Goal: Check status: Check status

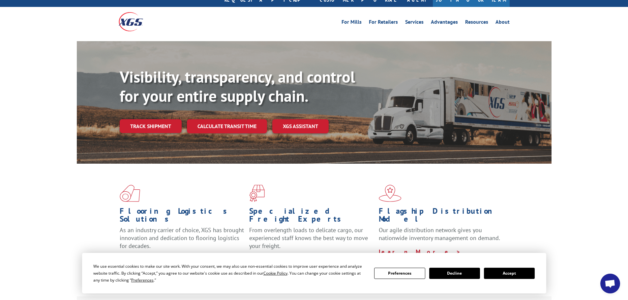
scroll to position [33, 0]
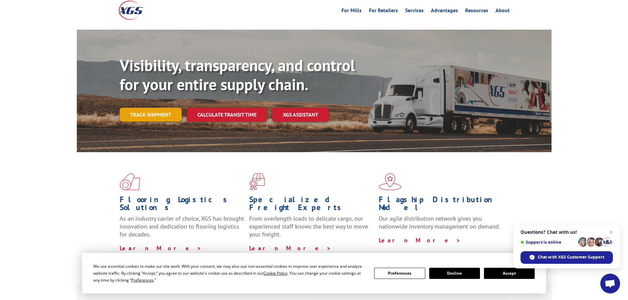
click at [152, 108] on link "Track shipment" at bounding box center [151, 115] width 62 height 14
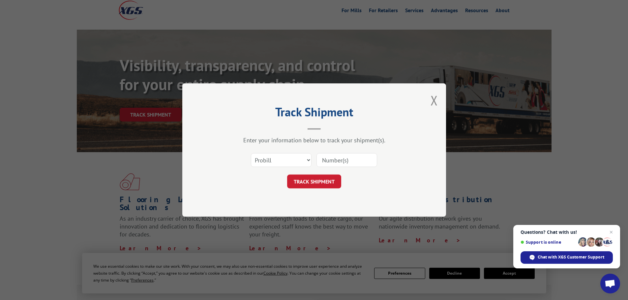
click at [332, 161] on input at bounding box center [346, 160] width 61 height 14
type input "15968526"
click at [315, 181] on button "TRACK SHIPMENT" at bounding box center [314, 182] width 54 height 14
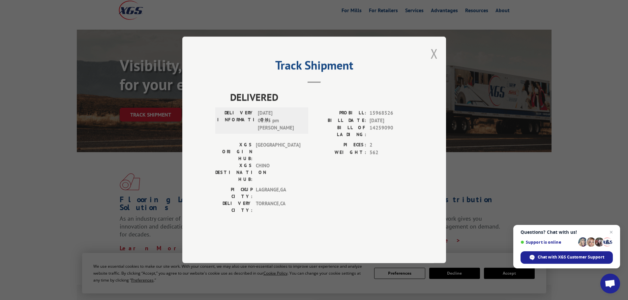
click at [433, 62] on button "Close modal" at bounding box center [433, 53] width 7 height 17
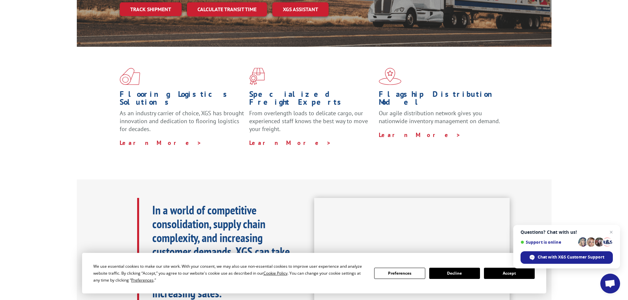
scroll to position [165, 0]
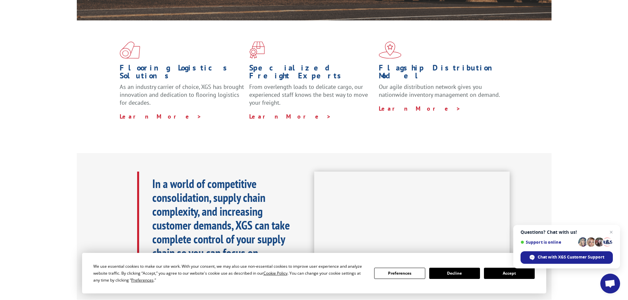
click at [500, 272] on button "Accept" at bounding box center [509, 273] width 51 height 11
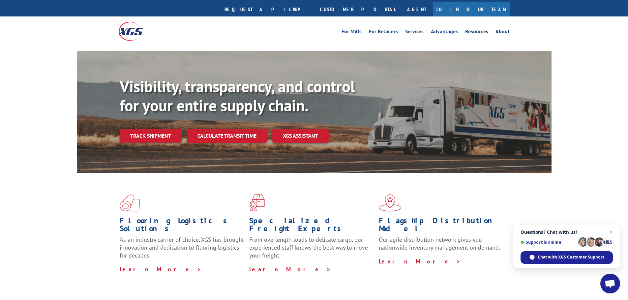
scroll to position [0, 0]
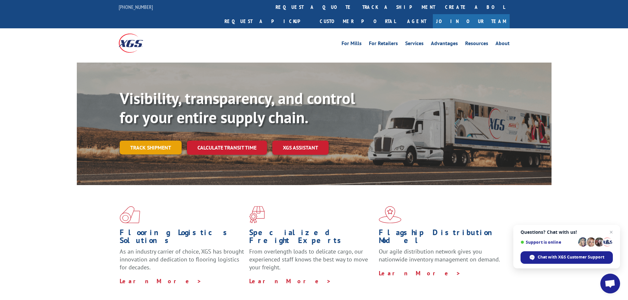
click at [152, 141] on link "Track shipment" at bounding box center [151, 148] width 62 height 14
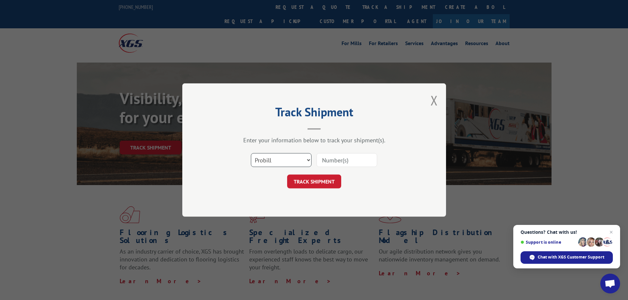
click at [308, 158] on select "Select category... Probill BOL PO" at bounding box center [281, 160] width 61 height 14
select select "bol"
click at [251, 153] on select "Select category... Probill BOL PO" at bounding box center [281, 160] width 61 height 14
click at [333, 161] on input at bounding box center [346, 160] width 61 height 14
type input "6100052311"
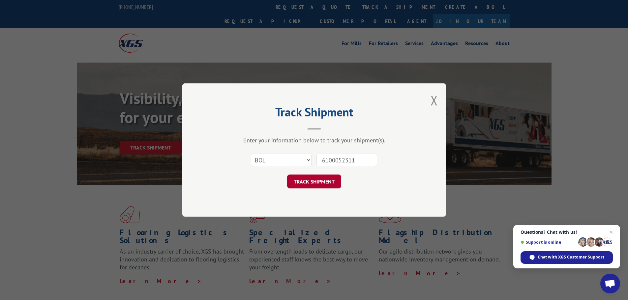
click at [309, 182] on button "TRACK SHIPMENT" at bounding box center [314, 182] width 54 height 14
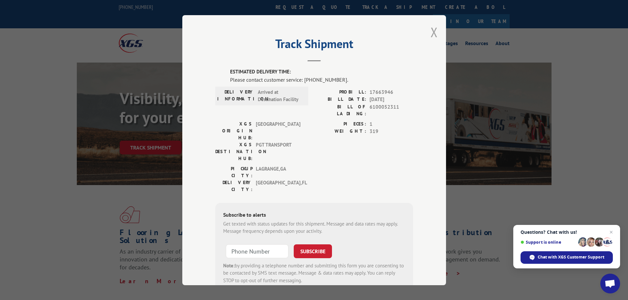
click at [432, 31] on button "Close modal" at bounding box center [433, 31] width 7 height 17
